Goal: Check status: Check status

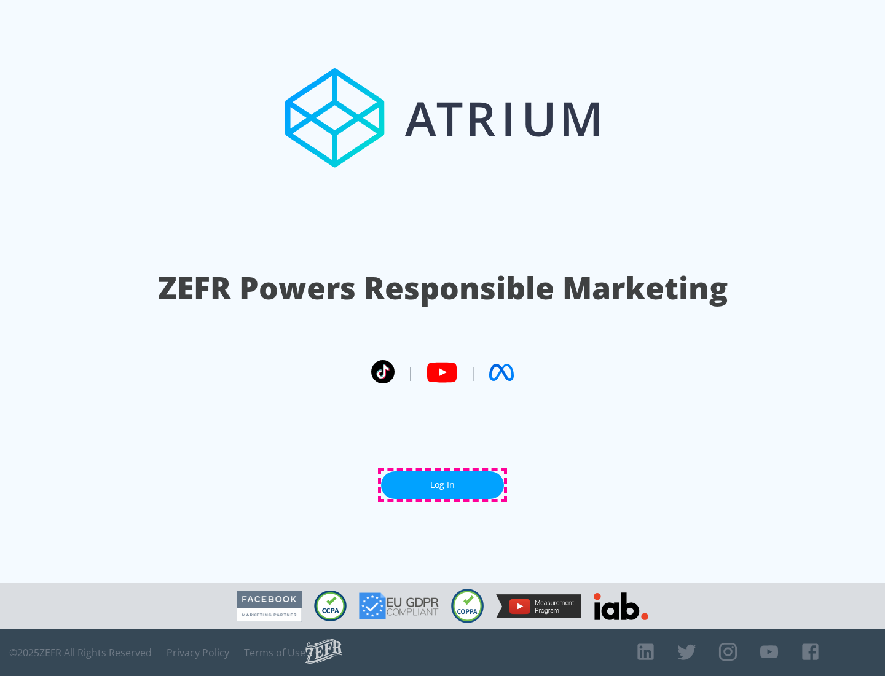
click at [443, 485] on link "Log In" at bounding box center [442, 486] width 123 height 28
